Goal: Browse casually

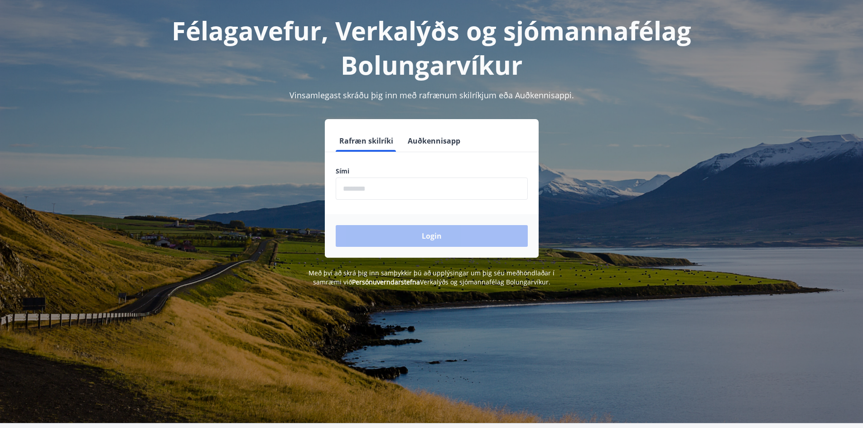
scroll to position [111, 0]
